Goal: Task Accomplishment & Management: Manage account settings

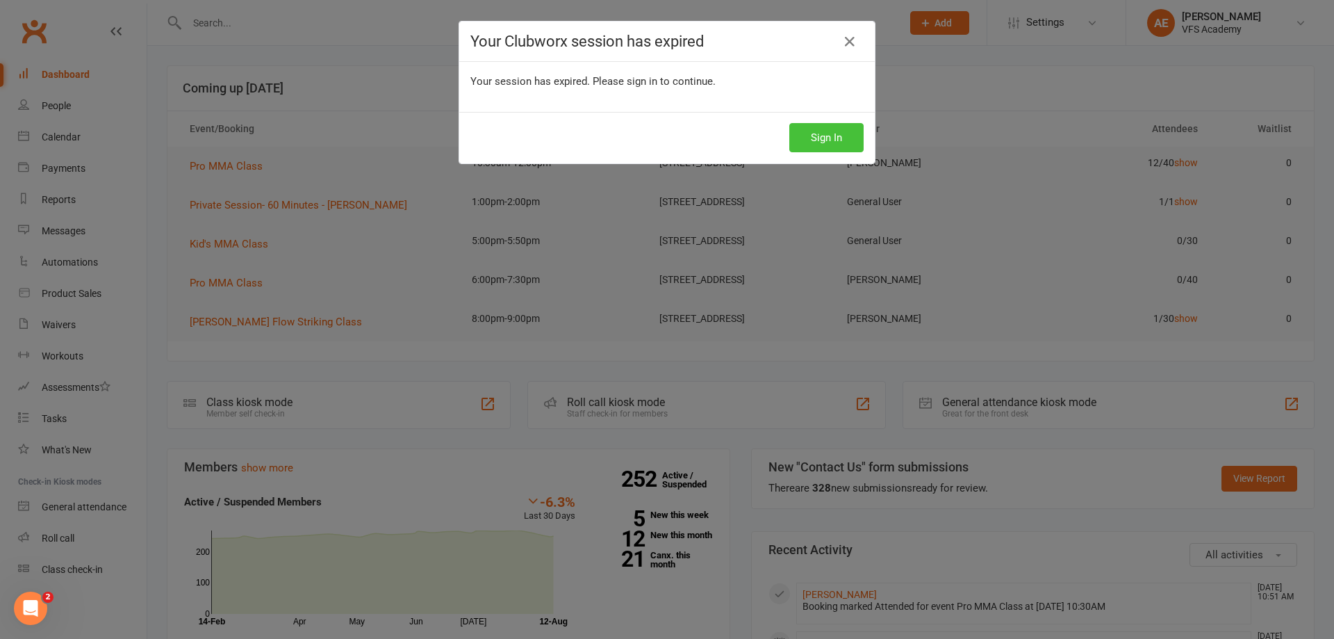
click at [812, 148] on button "Sign In" at bounding box center [826, 137] width 74 height 29
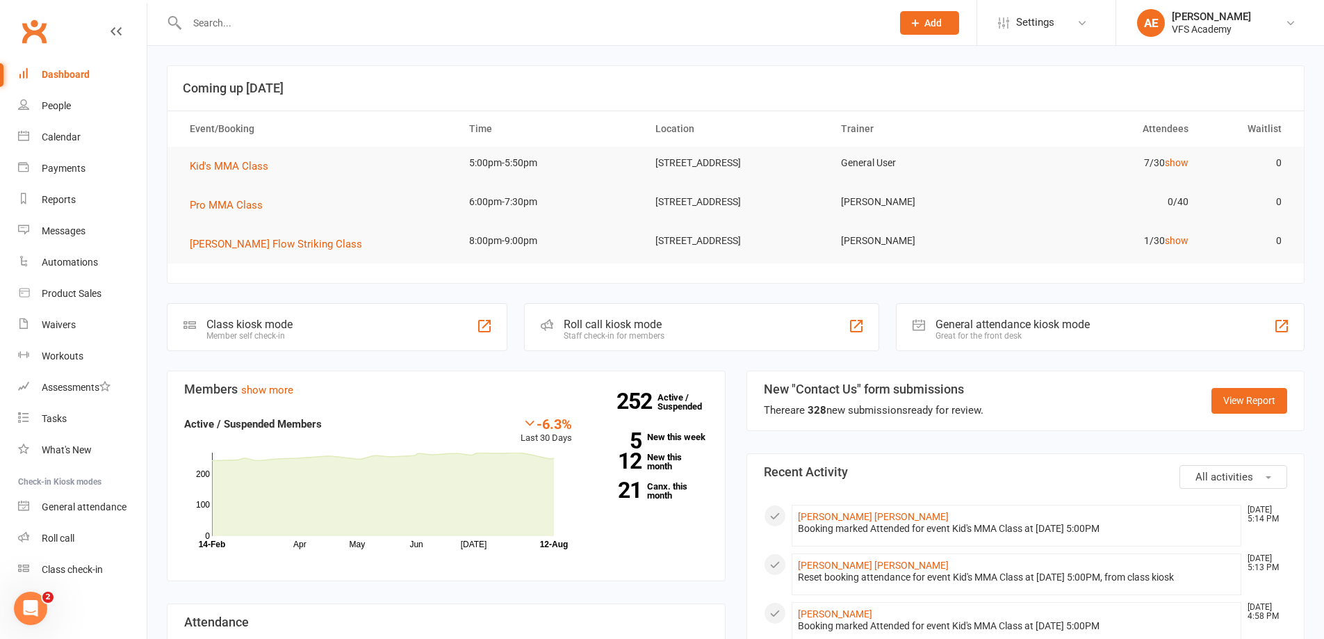
click at [468, 22] on input "text" at bounding box center [532, 22] width 699 height 19
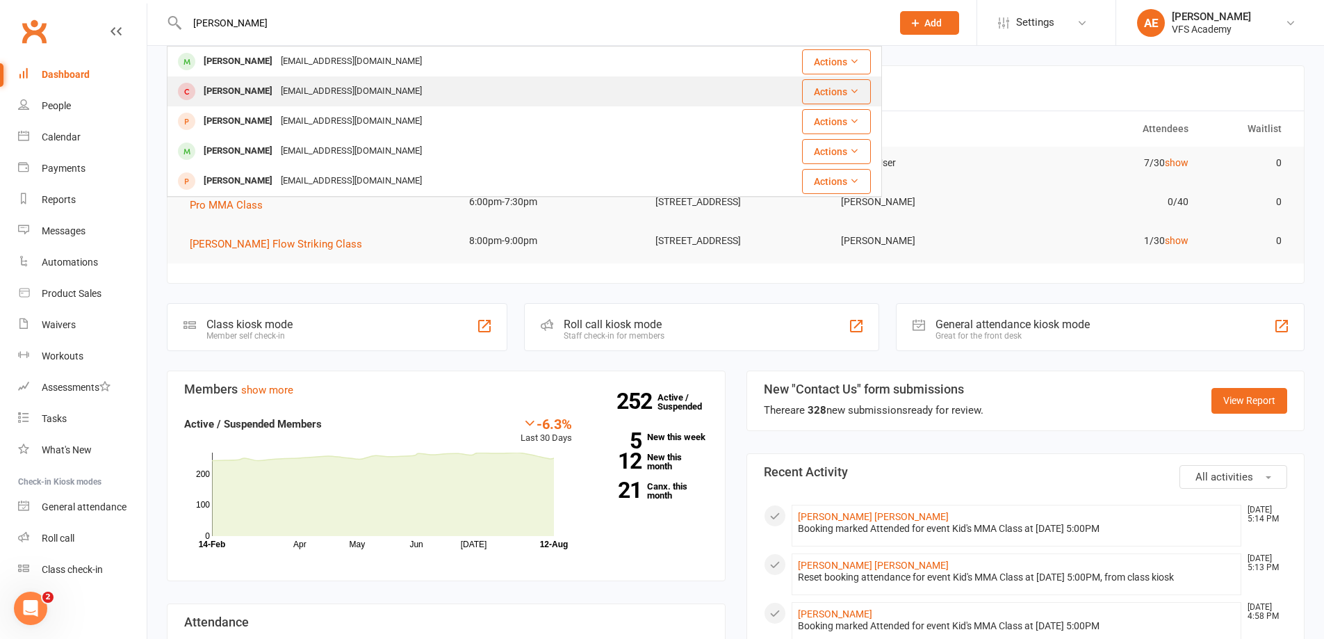
type input "[PERSON_NAME]"
click at [227, 97] on div "[PERSON_NAME]" at bounding box center [237, 91] width 77 height 20
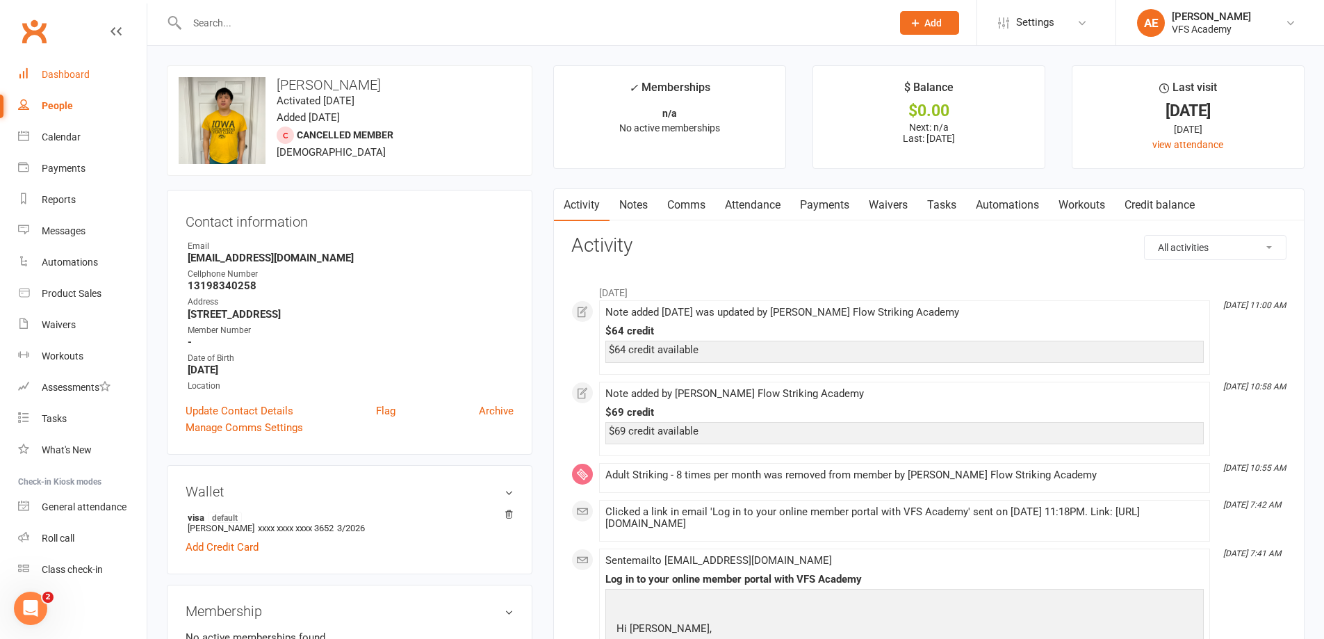
click at [56, 80] on div "Dashboard" at bounding box center [66, 74] width 48 height 11
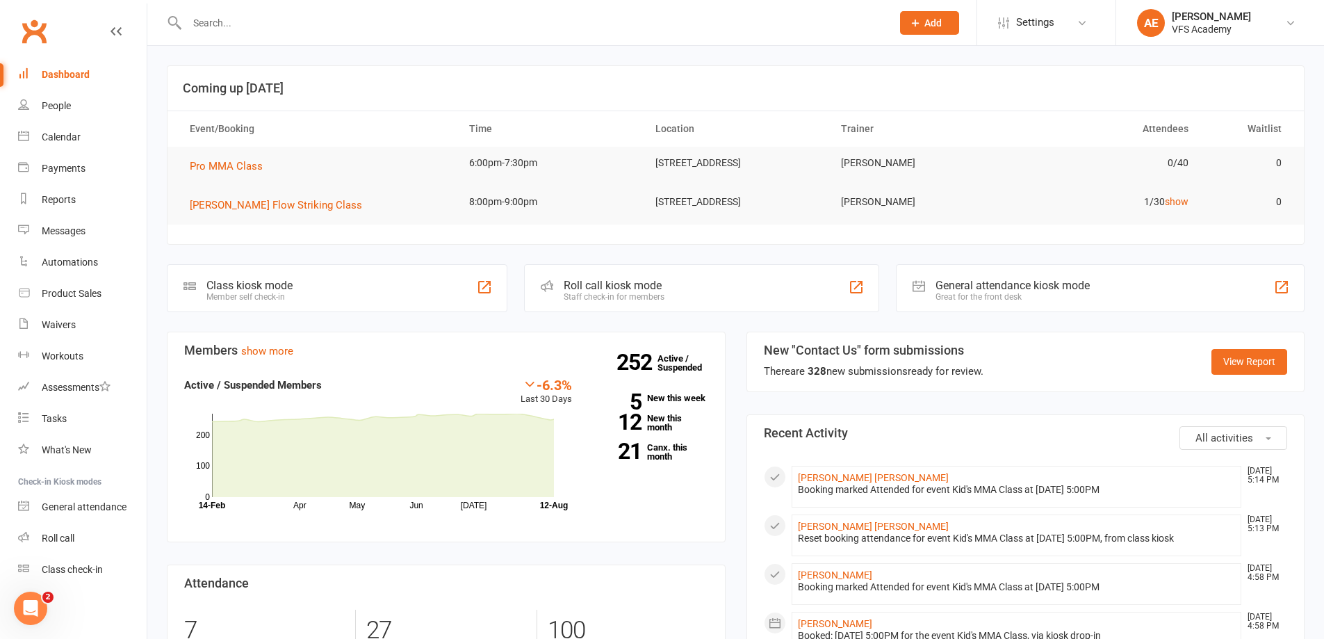
click at [270, 20] on input "text" at bounding box center [532, 22] width 699 height 19
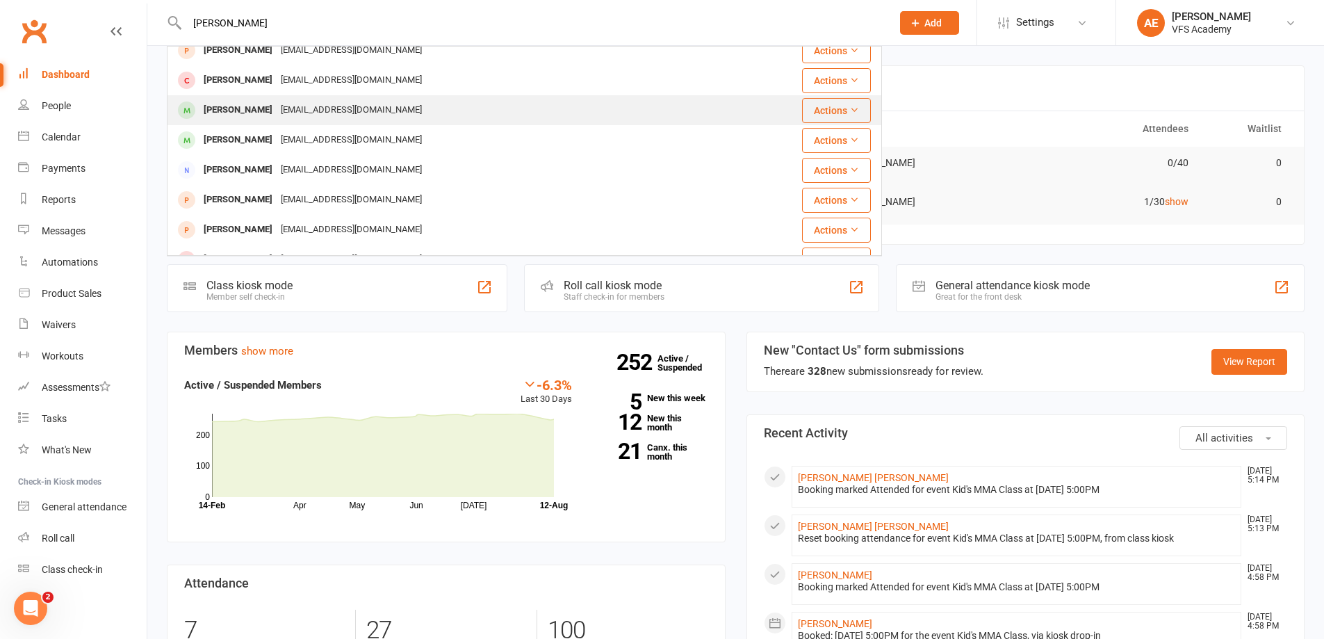
scroll to position [139, 0]
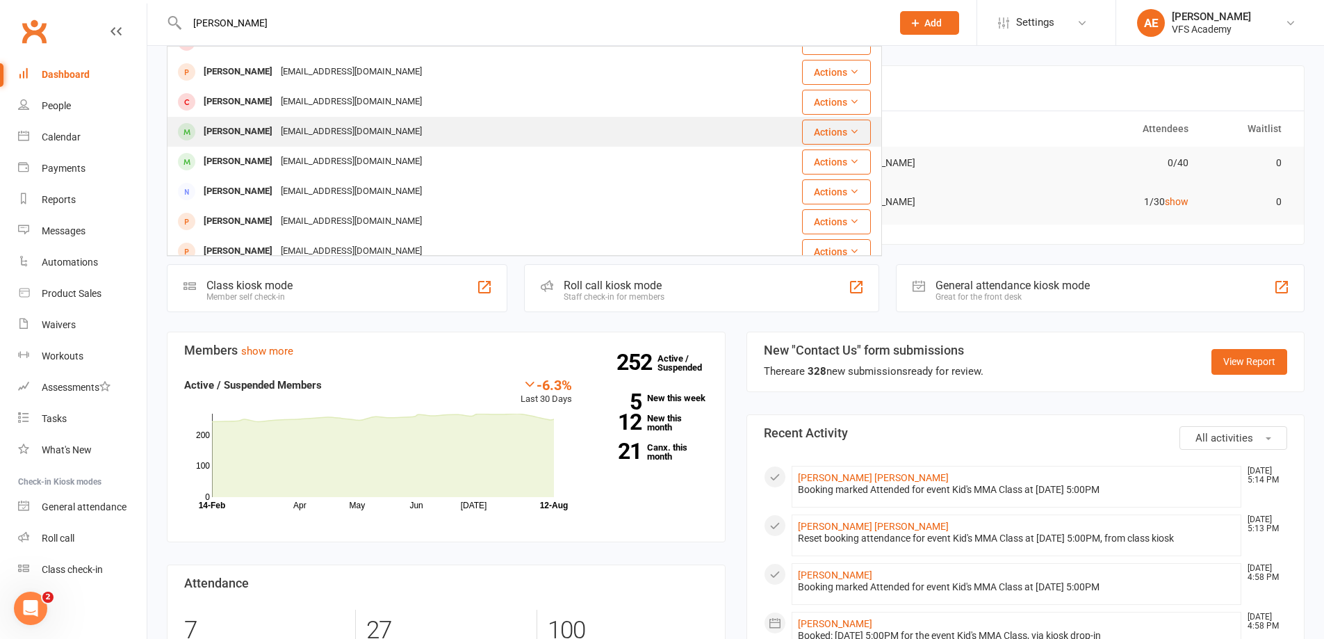
type input "[PERSON_NAME]"
click at [401, 128] on div "[PERSON_NAME] [PERSON_NAME][EMAIL_ADDRESS][DOMAIN_NAME]" at bounding box center [441, 131] width 547 height 28
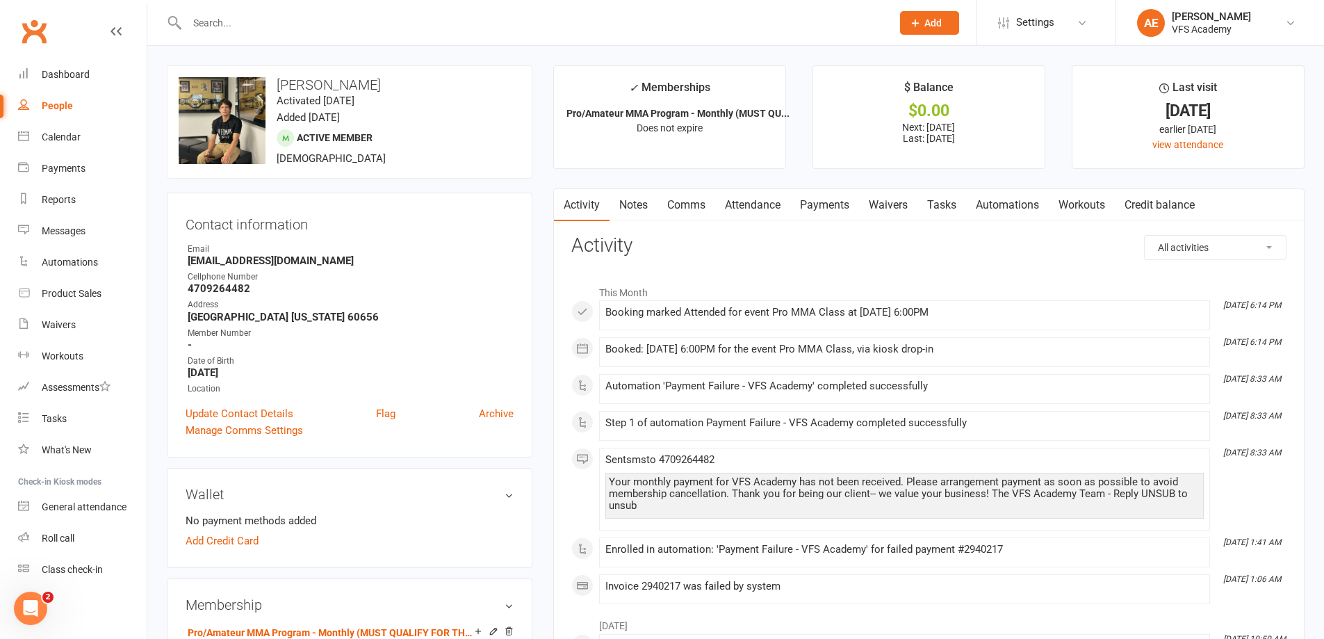
click at [819, 205] on link "Payments" at bounding box center [824, 205] width 69 height 32
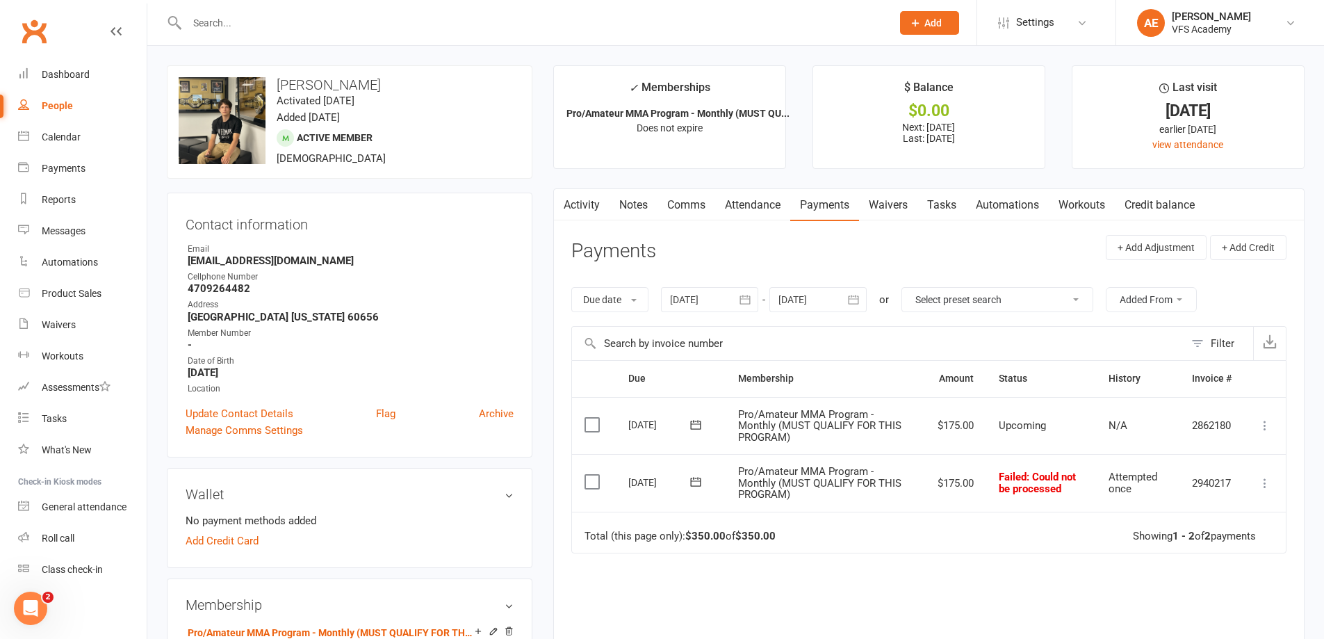
click at [1267, 484] on icon at bounding box center [1265, 483] width 14 height 14
click at [1215, 571] on link "Mark as Paid (Other)" at bounding box center [1204, 566] width 138 height 28
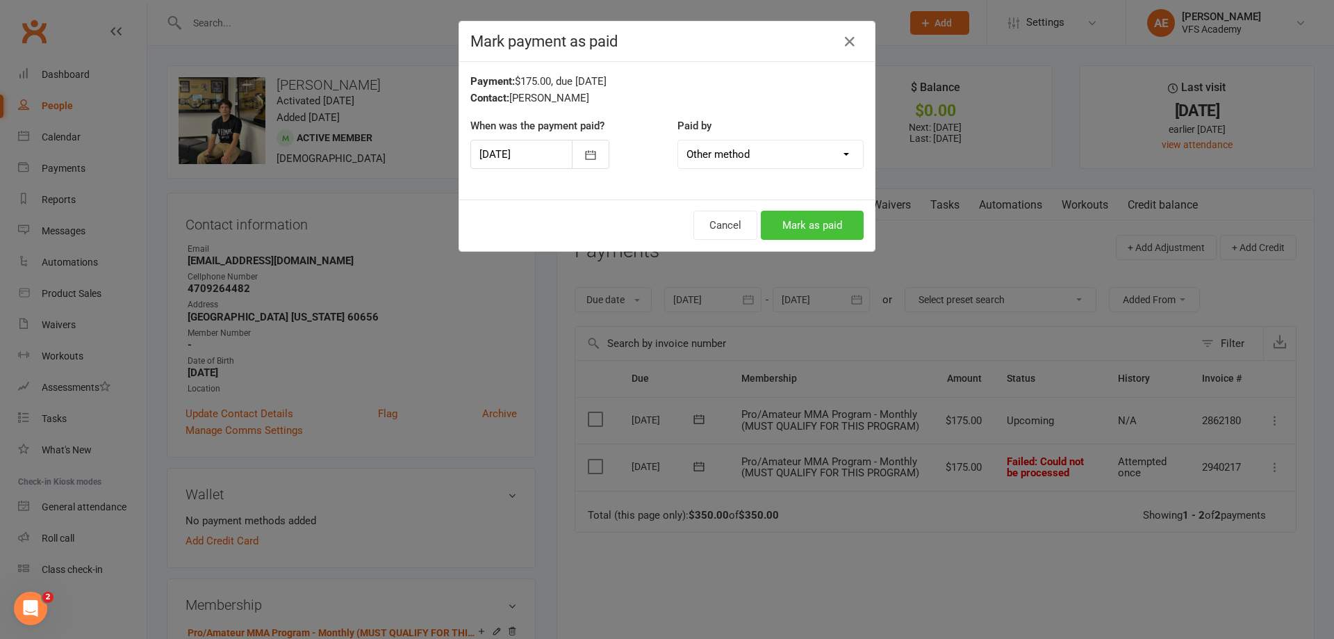
click at [799, 232] on button "Mark as paid" at bounding box center [812, 225] width 103 height 29
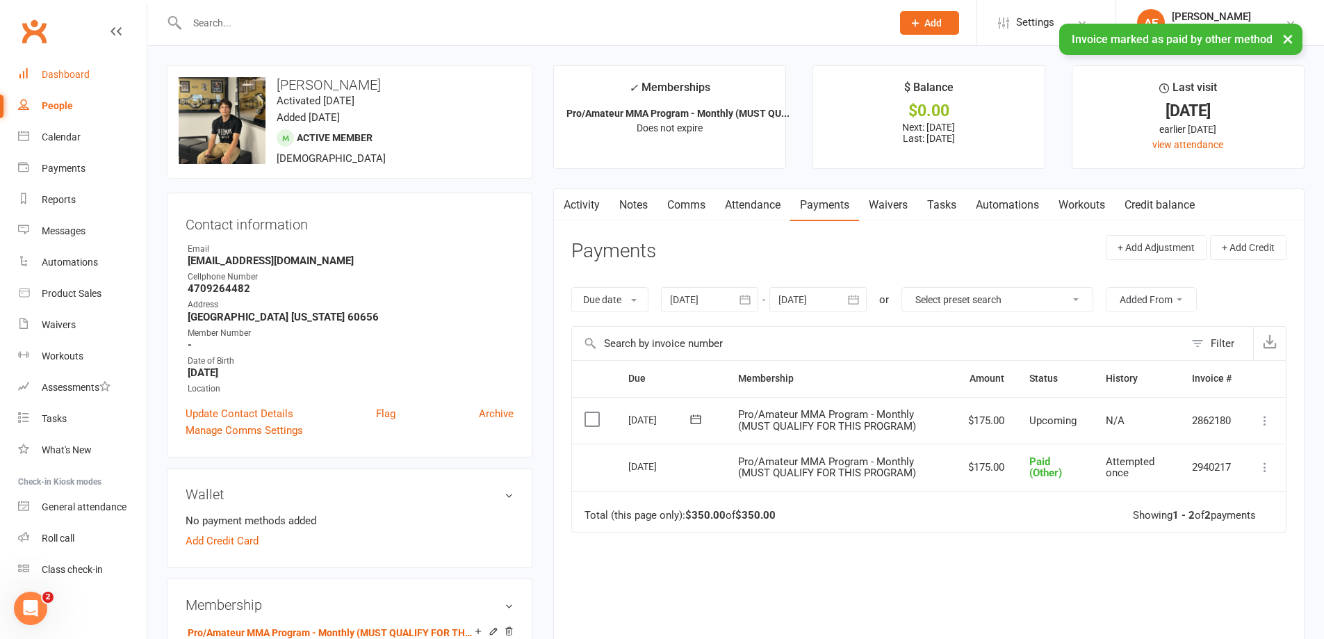
click at [80, 81] on link "Dashboard" at bounding box center [82, 74] width 129 height 31
